Goal: Task Accomplishment & Management: Complete application form

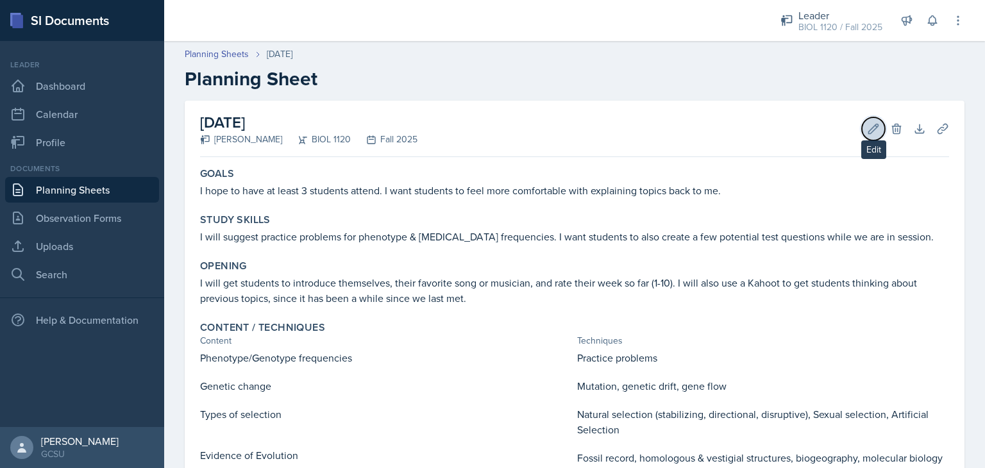
click at [862, 127] on button "Edit" at bounding box center [873, 128] width 23 height 23
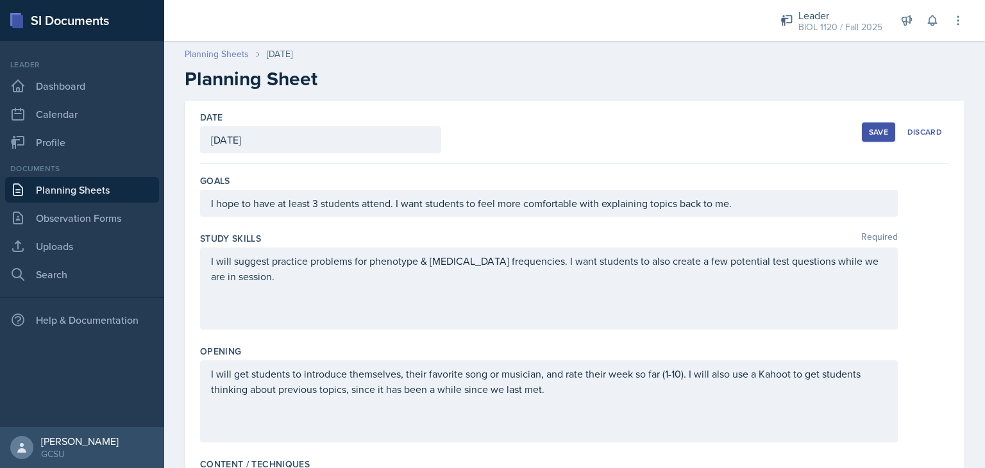
click at [223, 56] on link "Planning Sheets" at bounding box center [217, 53] width 64 height 13
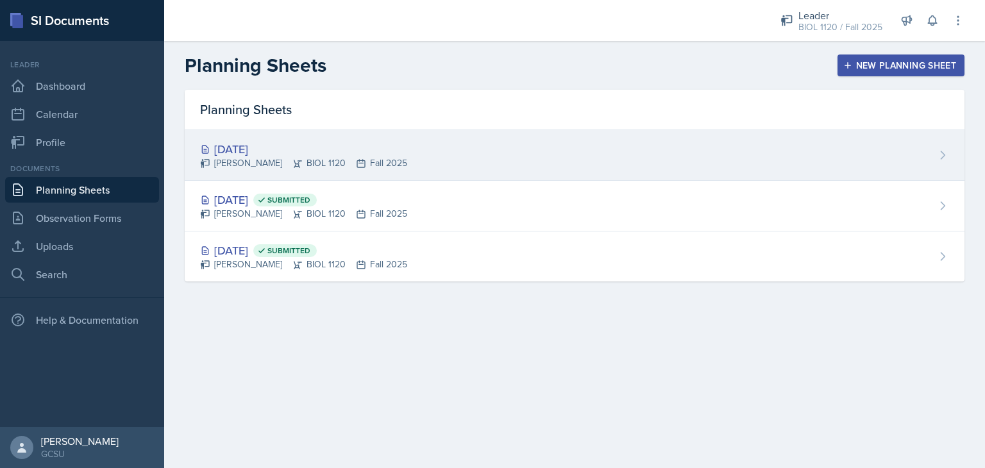
click at [271, 140] on div "[DATE]" at bounding box center [303, 148] width 207 height 17
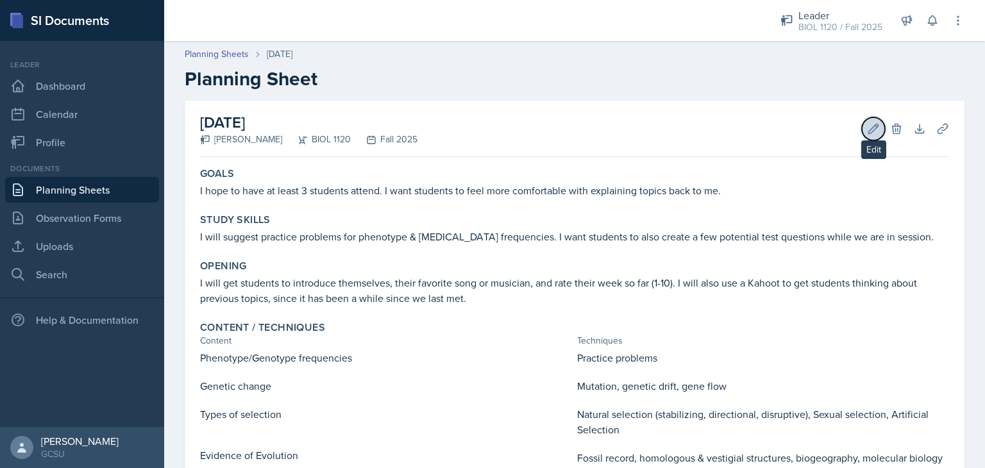
click at [867, 128] on icon at bounding box center [873, 129] width 13 height 13
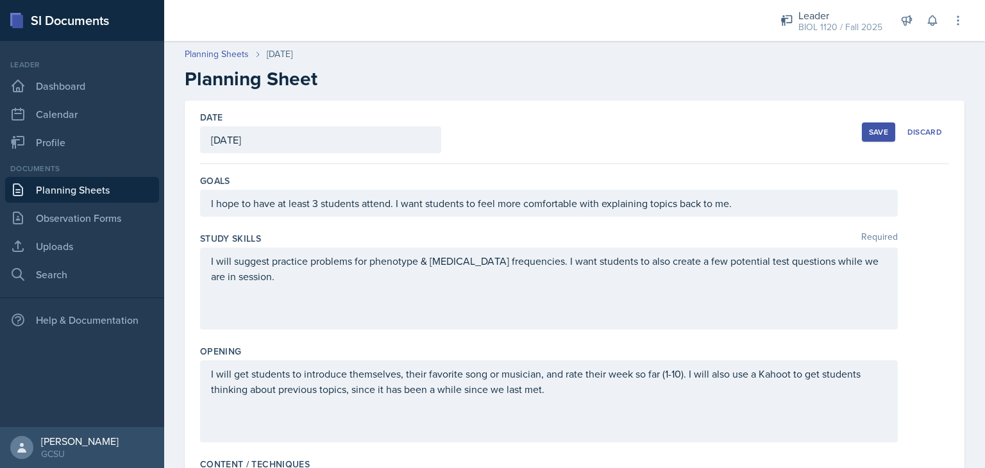
click at [332, 135] on div "[DATE]" at bounding box center [320, 139] width 241 height 27
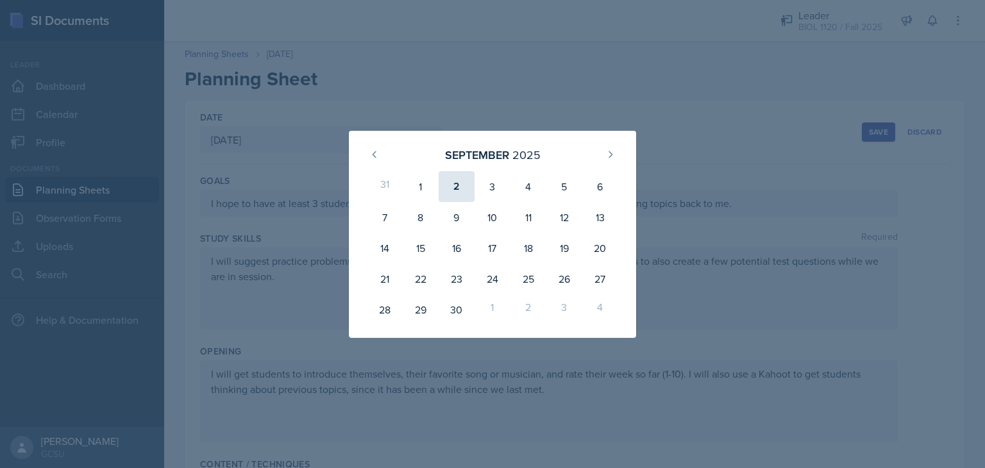
click at [452, 183] on div "2" at bounding box center [457, 186] width 36 height 31
type input "[DATE]"
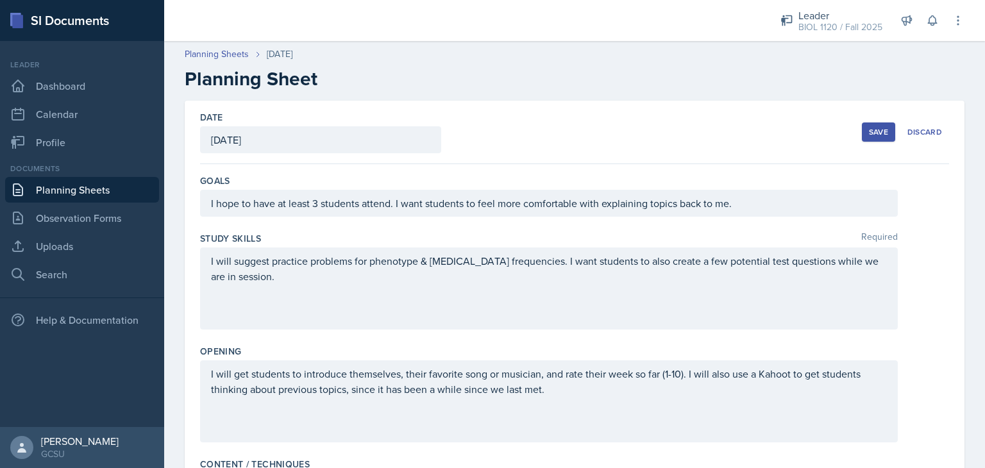
click at [585, 129] on div "Date [DATE] [DATE] 31 1 2 3 4 5 6 7 8 9 10 11 12 13 14 15 16 17 18 19 20 21 22 …" at bounding box center [574, 133] width 749 height 64
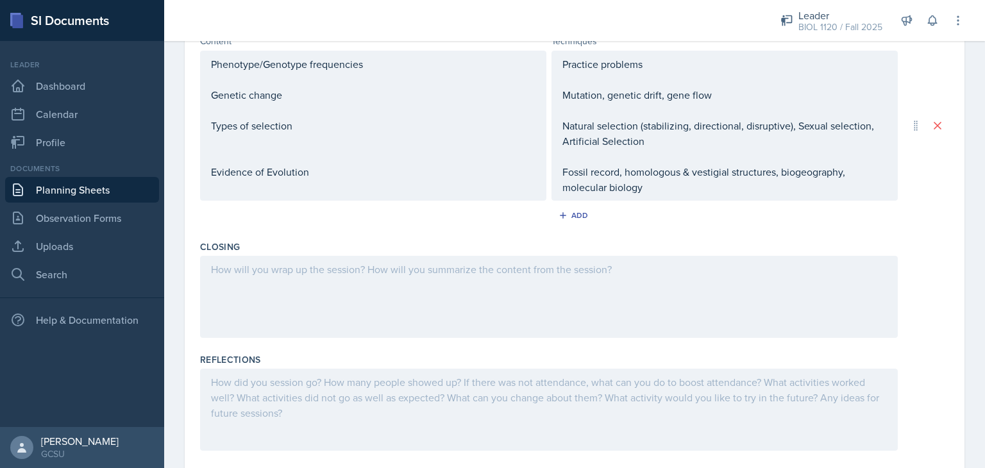
scroll to position [411, 0]
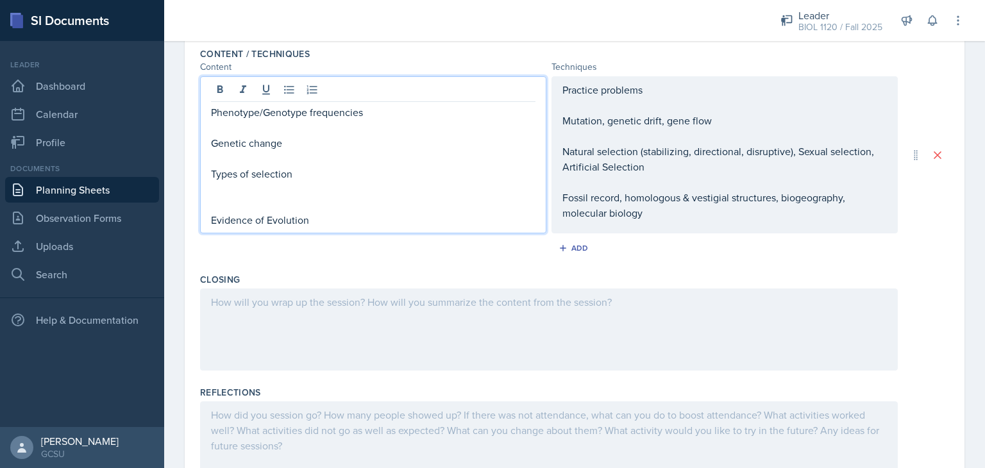
click at [350, 194] on div "Phenotype/Genotype frequencies Genetic change Types of selection Evidence of Ev…" at bounding box center [373, 166] width 325 height 123
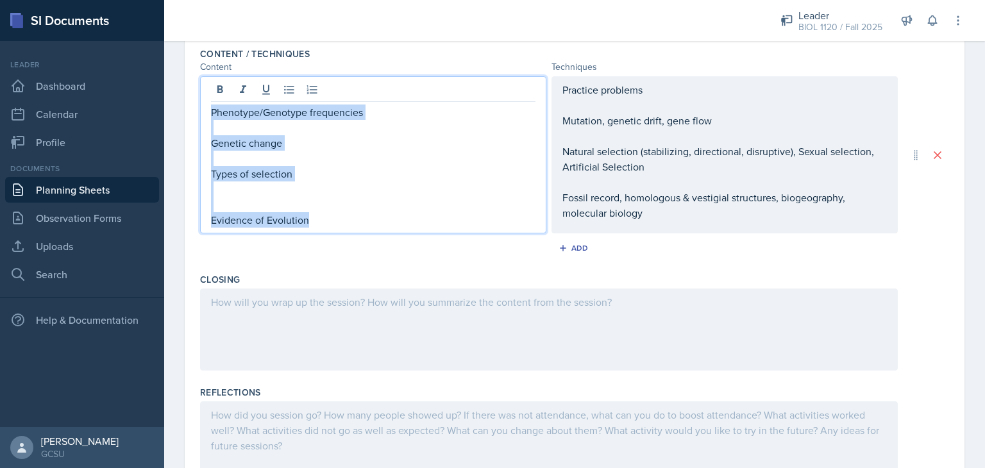
drag, startPoint x: 323, startPoint y: 222, endPoint x: 210, endPoint y: 111, distance: 158.3
click at [210, 111] on div "Phenotype/Genotype frequencies Genetic change Types of selection Evidence of Ev…" at bounding box center [373, 154] width 346 height 157
copy div "Phenotype/Genotype frequencies Genetic change Types of selection Evidence of Ev…"
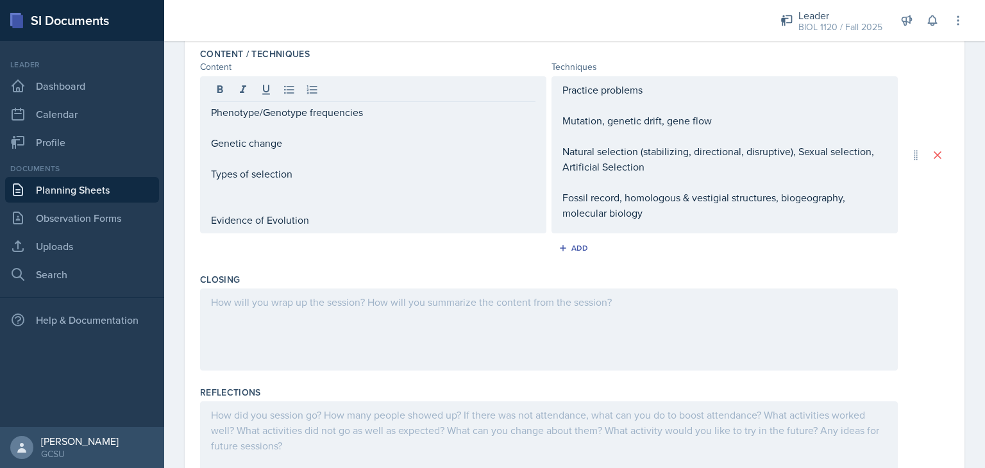
click at [929, 299] on div at bounding box center [574, 330] width 749 height 82
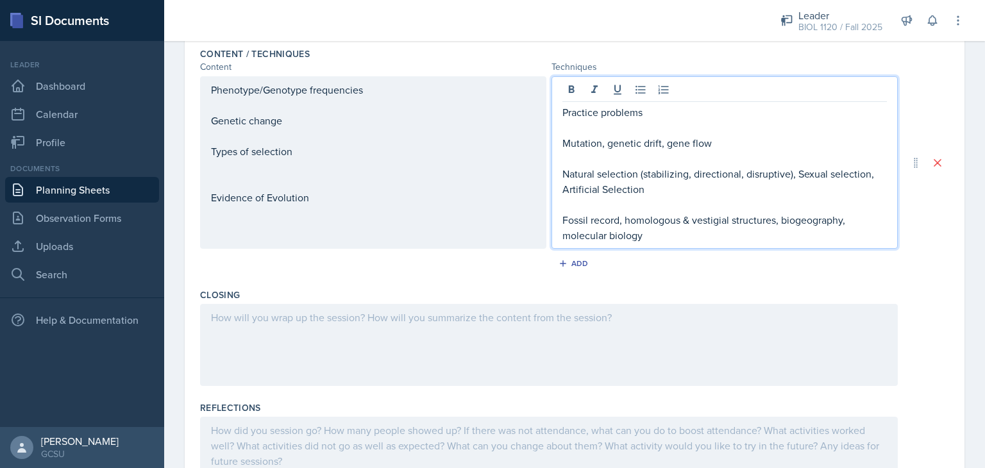
click at [654, 91] on div "Practice problems Mutation, genetic drift, gene flow Natural selection (stabili…" at bounding box center [725, 162] width 346 height 173
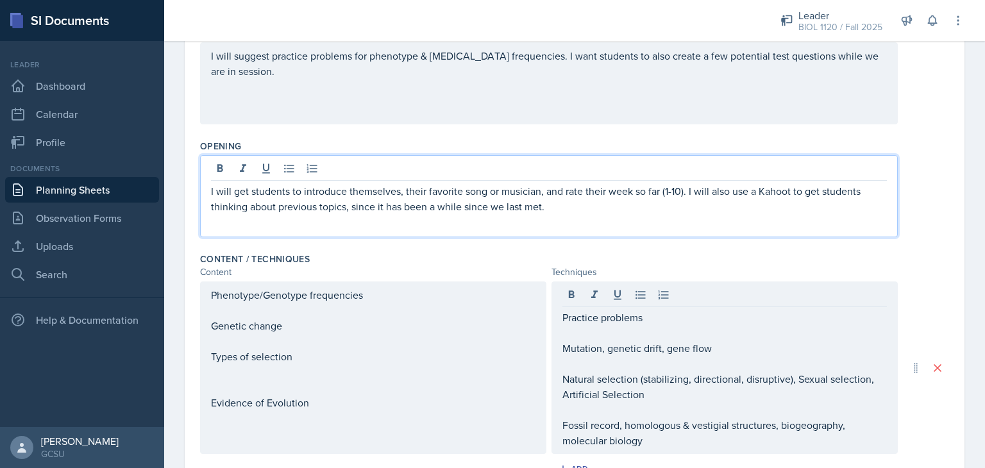
scroll to position [228, 0]
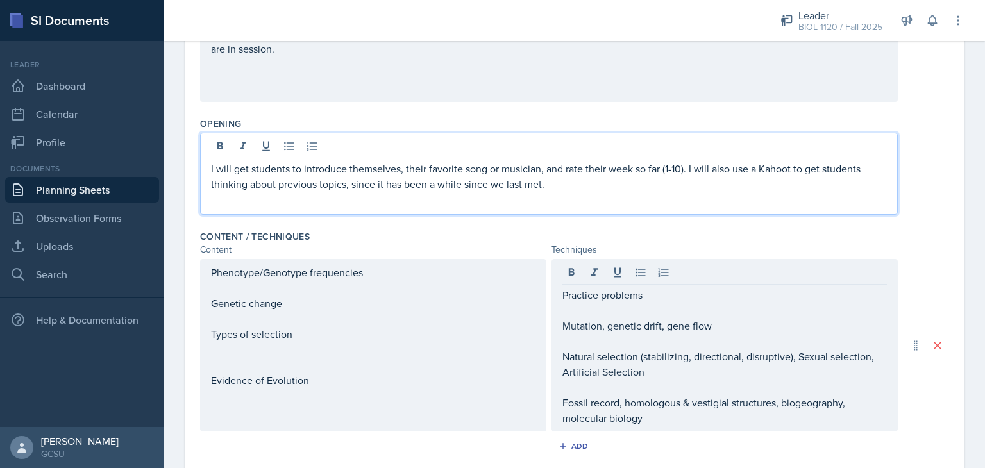
click at [630, 186] on p "I will get students to introduce themselves, their favorite song or musician, a…" at bounding box center [549, 176] width 676 height 31
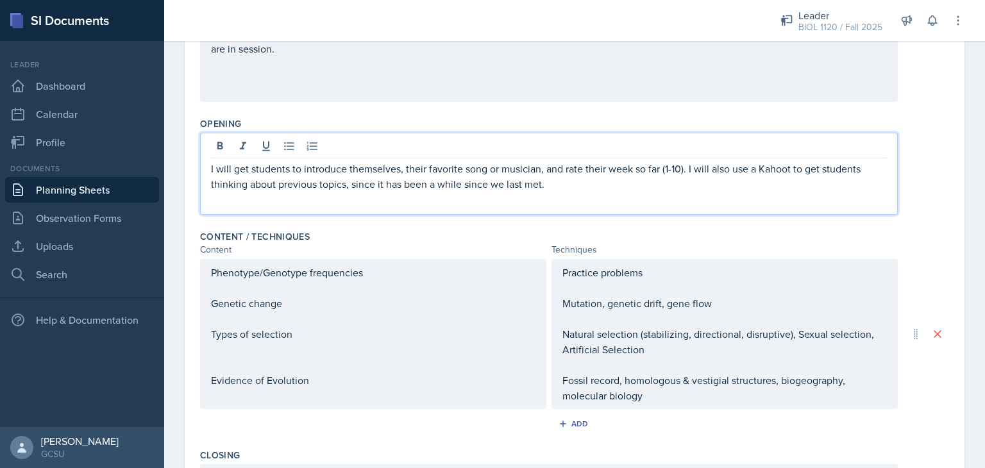
click at [687, 170] on p "I will get students to introduce themselves, their favorite song or musician, a…" at bounding box center [549, 176] width 676 height 31
click at [230, 183] on p "I will get students to introduce themselves, their favorite song or musician, h…" at bounding box center [549, 176] width 676 height 31
click at [708, 279] on div "Practice problems Mutation, genetic drift, gene flow Natural selection (stabili…" at bounding box center [725, 334] width 346 height 150
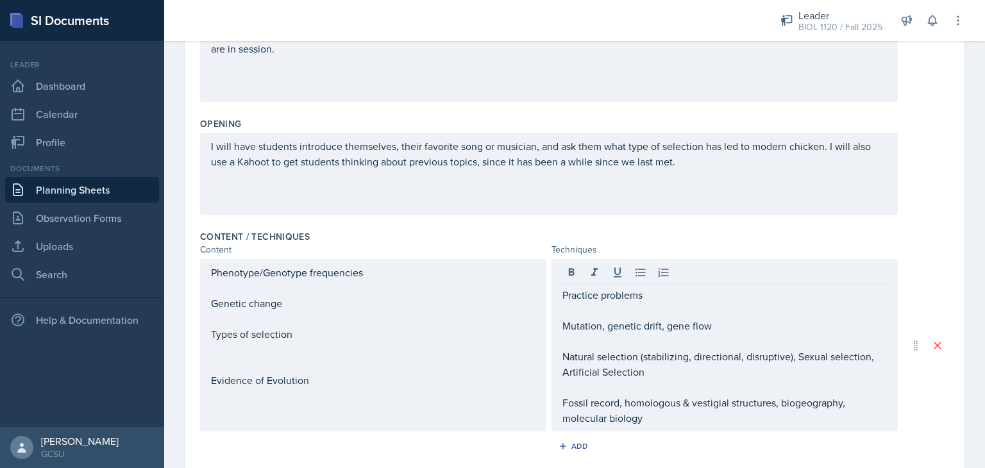
click at [771, 226] on div "Content / Techniques Content Techniques Phenotype/Genotype frequencies Genetic …" at bounding box center [574, 345] width 749 height 241
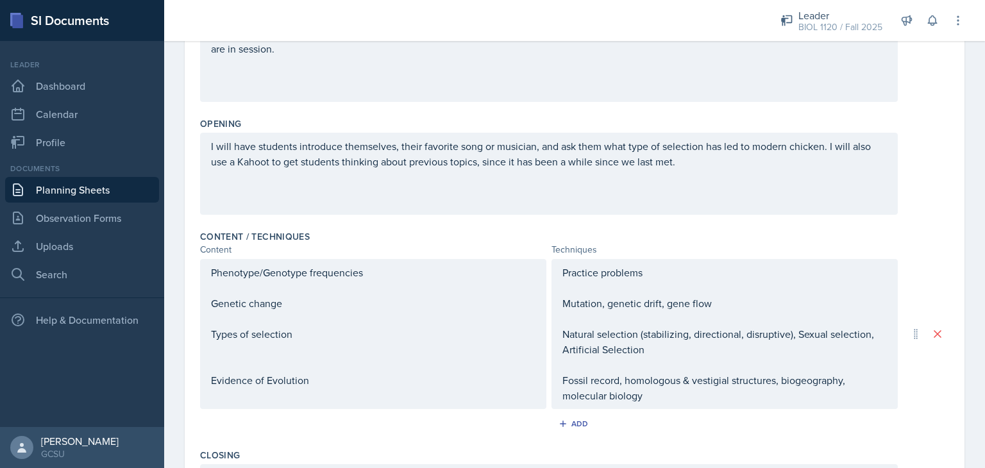
scroll to position [0, 0]
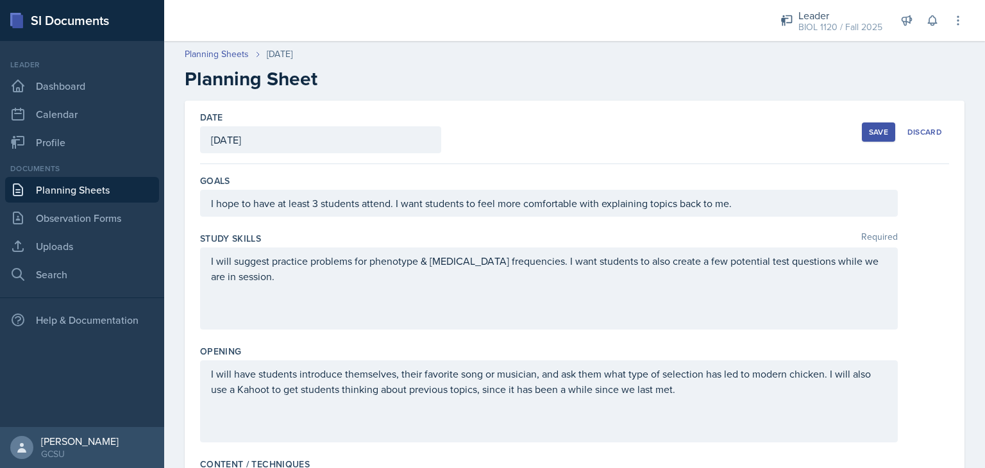
click at [869, 133] on div "Save" at bounding box center [878, 132] width 19 height 10
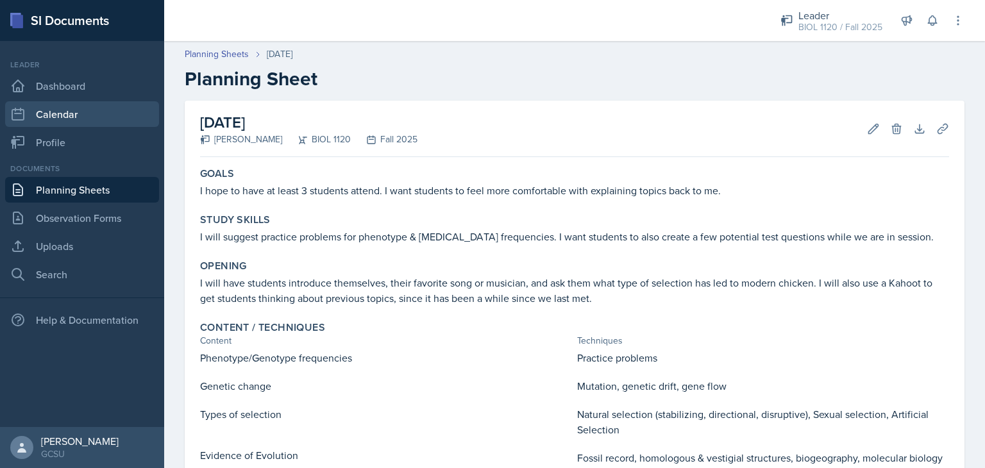
click at [80, 103] on link "Calendar" at bounding box center [82, 114] width 154 height 26
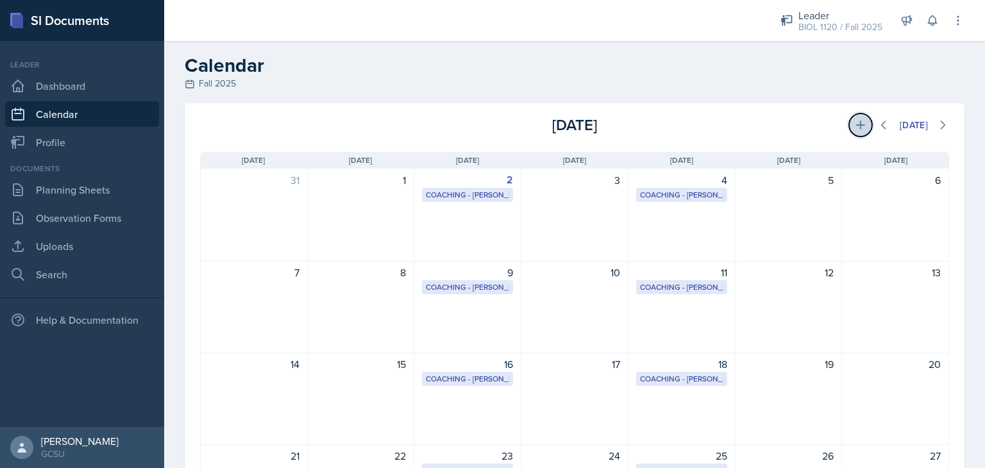
click at [855, 119] on icon at bounding box center [861, 125] width 13 height 13
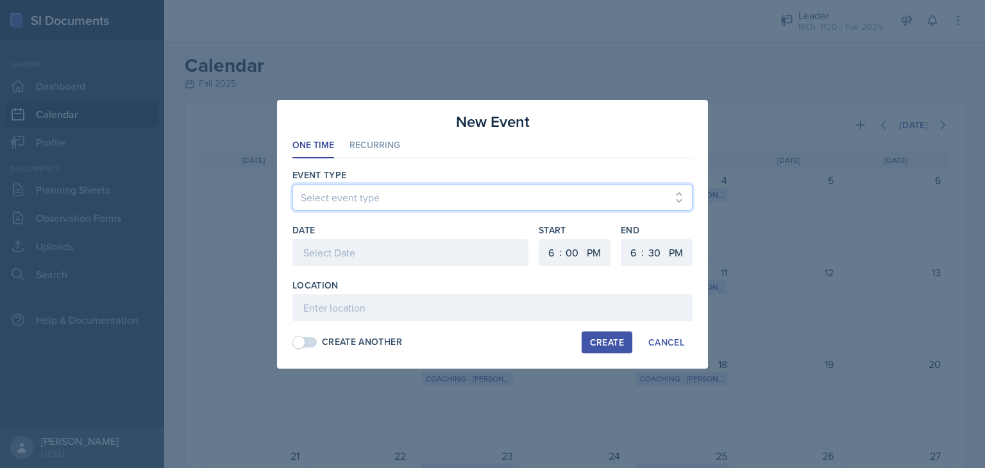
click at [439, 194] on select "Select event type Leader Training New Calendar Event SI Session" at bounding box center [493, 197] width 400 height 27
select select "700c1d41-4793-48d3-8616-e09499dfb71d"
click at [293, 184] on select "Select event type Leader Training New Calendar Event SI Session" at bounding box center [493, 197] width 400 height 27
click at [372, 261] on div at bounding box center [411, 252] width 236 height 27
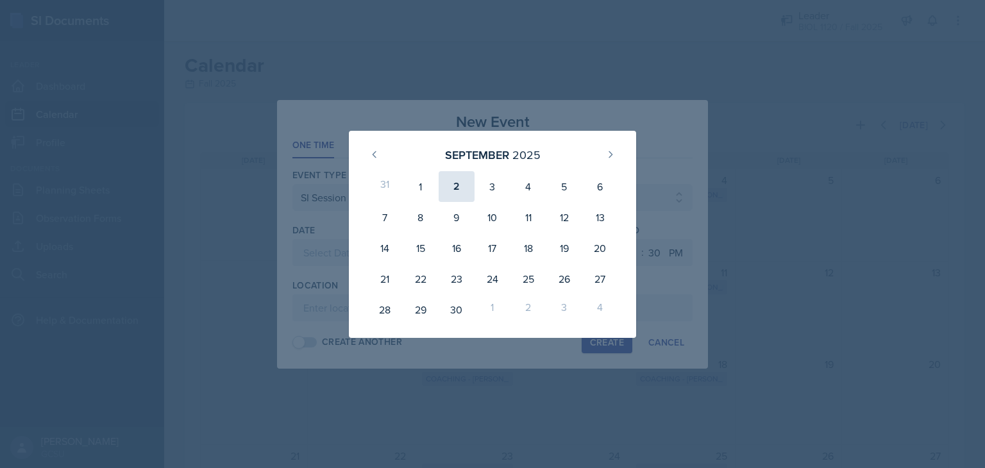
click at [462, 192] on div "2" at bounding box center [457, 186] width 36 height 31
type input "[DATE]"
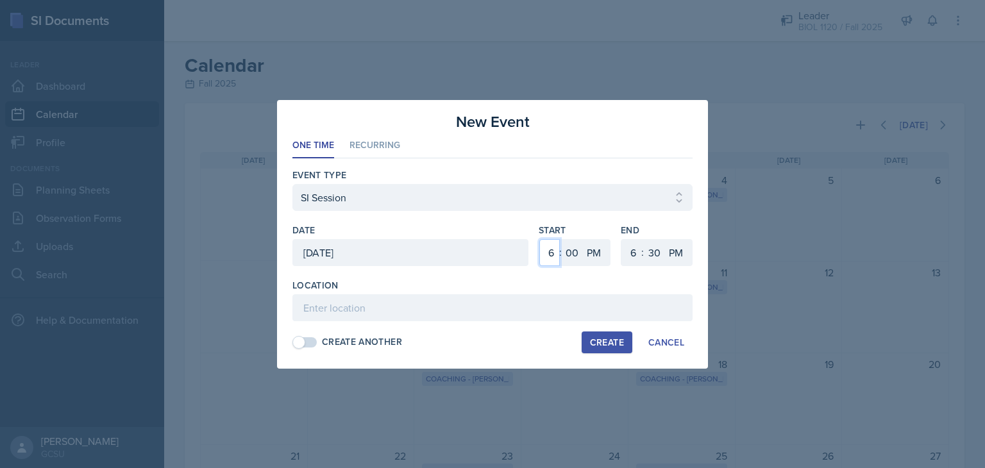
click at [548, 249] on select "1 2 3 4 5 6 7 8 9 10 11 12" at bounding box center [550, 252] width 21 height 27
select select "5"
click at [540, 239] on select "1 2 3 4 5 6 7 8 9 10 11 12" at bounding box center [550, 252] width 21 height 27
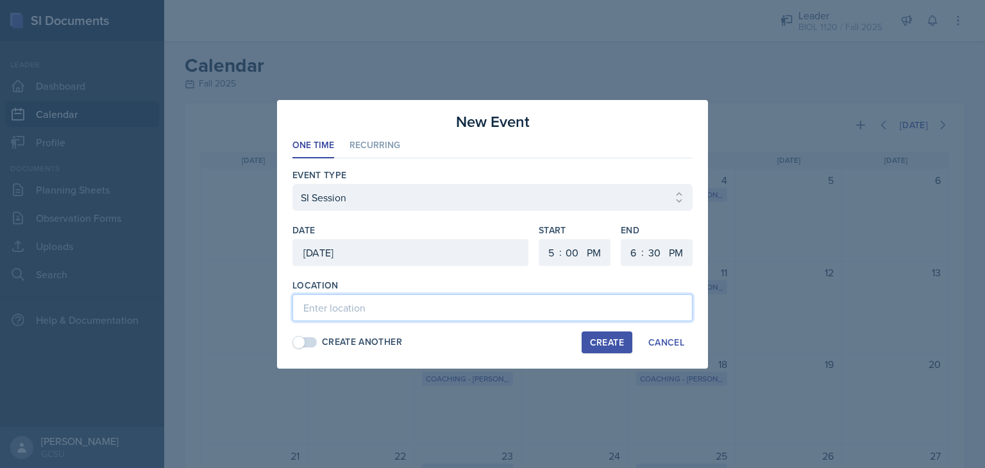
click at [420, 301] on input at bounding box center [493, 307] width 400 height 27
type input "ATK 109"
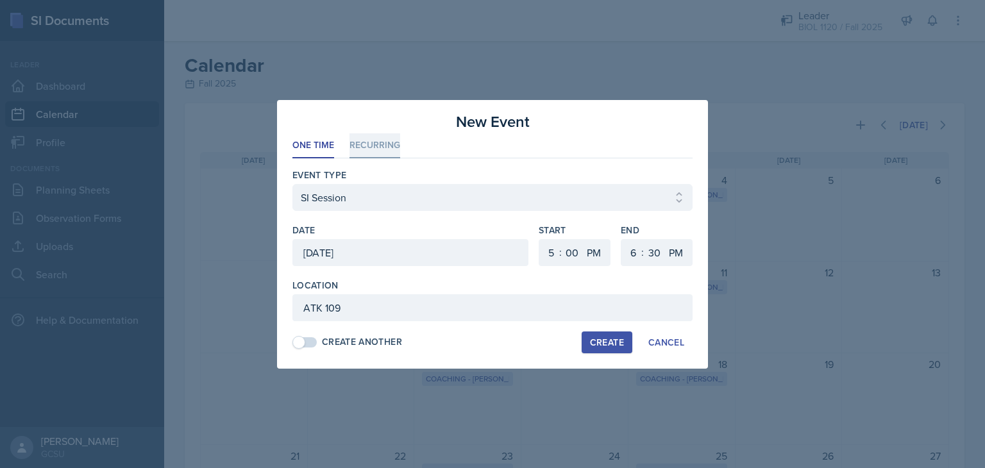
click at [374, 142] on li "Recurring" at bounding box center [375, 145] width 51 height 25
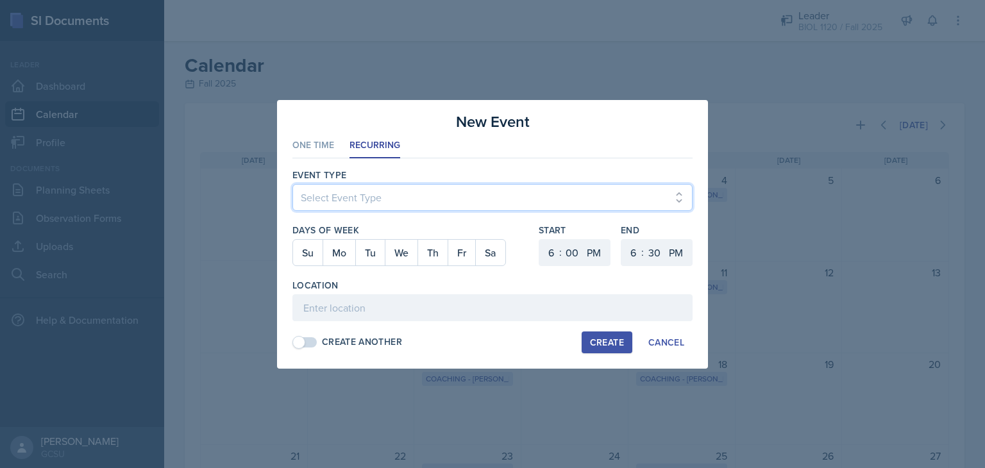
click at [353, 201] on select "Select Event Type Leader Training New Calendar Event SI Session" at bounding box center [493, 197] width 400 height 27
select select "700c1d41-4793-48d3-8616-e09499dfb71d"
click at [293, 184] on select "Select Event Type Leader Training New Calendar Event SI Session" at bounding box center [493, 197] width 400 height 27
click at [365, 250] on button "Tu" at bounding box center [370, 253] width 30 height 26
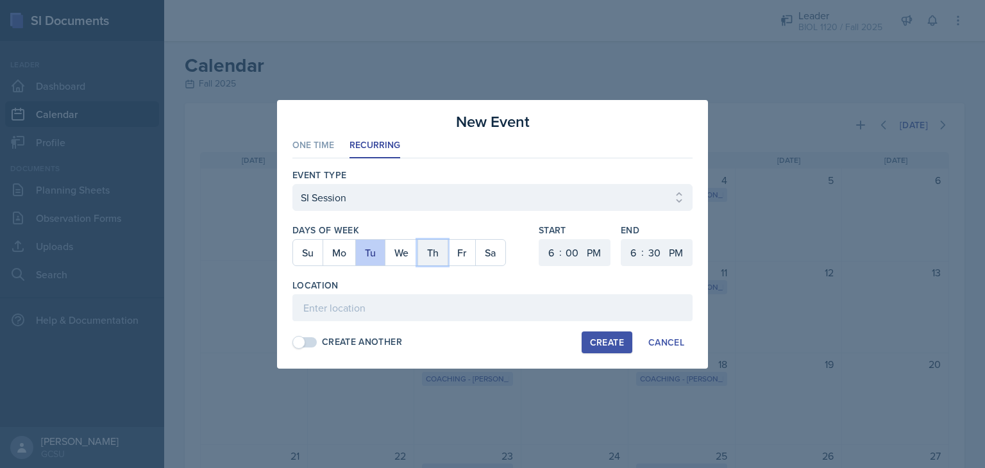
click at [439, 246] on button "Th" at bounding box center [433, 253] width 30 height 26
click at [547, 250] on select "1 2 3 4 5 6 7 8 9 10 11 12" at bounding box center [550, 252] width 21 height 27
select select "5"
click at [540, 239] on select "1 2 3 4 5 6 7 8 9 10 11 12" at bounding box center [550, 252] width 21 height 27
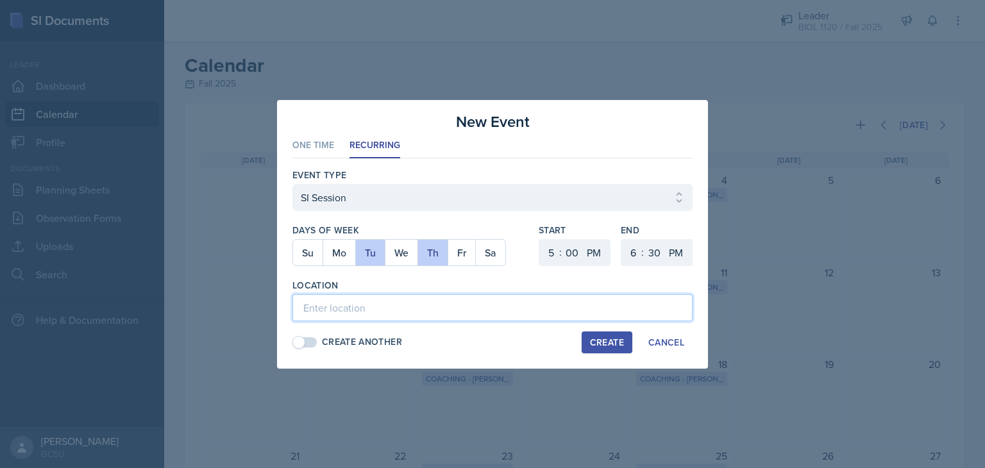
click at [400, 305] on input at bounding box center [493, 307] width 400 height 27
type input "ATK 109"
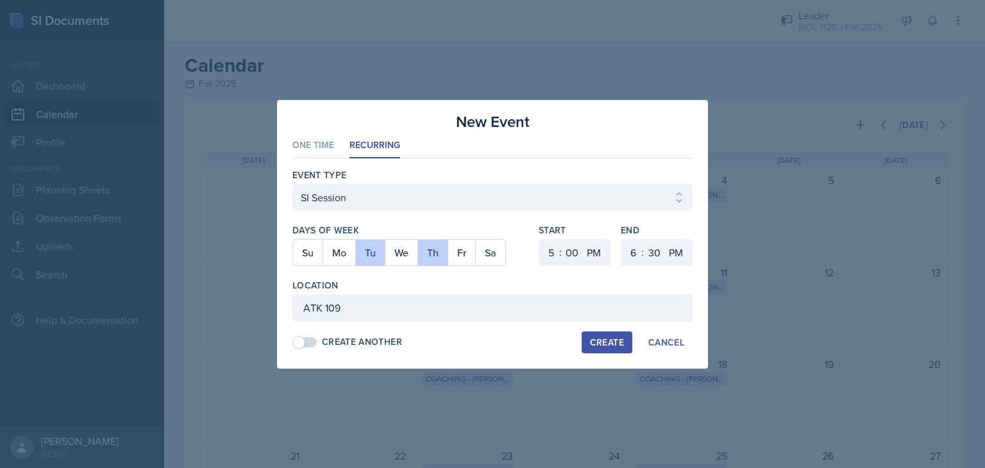
click at [609, 339] on div "Create" at bounding box center [607, 342] width 34 height 10
select select
select select "6"
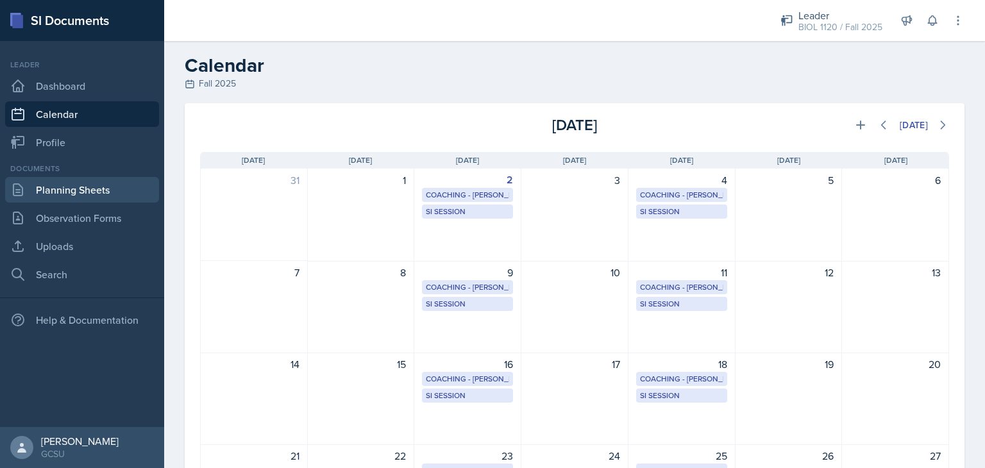
click at [87, 183] on link "Planning Sheets" at bounding box center [82, 190] width 154 height 26
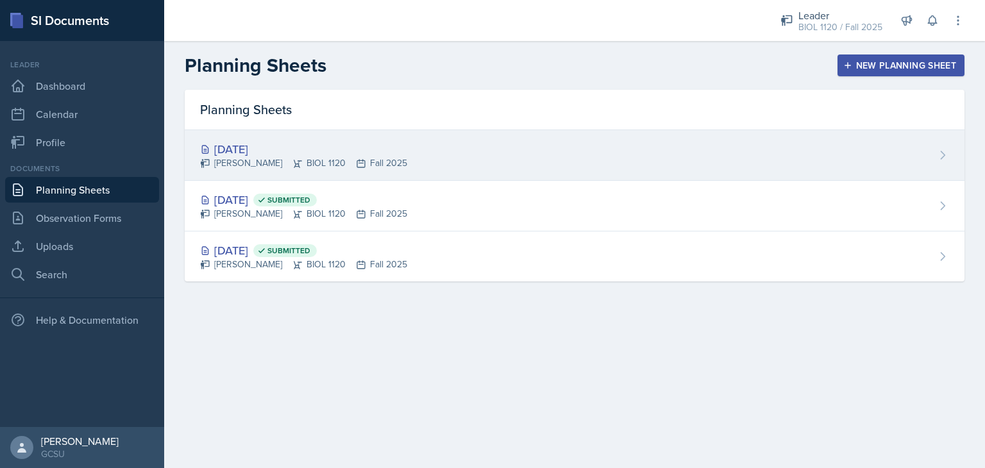
click at [248, 140] on div "[DATE]" at bounding box center [303, 148] width 207 height 17
